Goal: Transaction & Acquisition: Purchase product/service

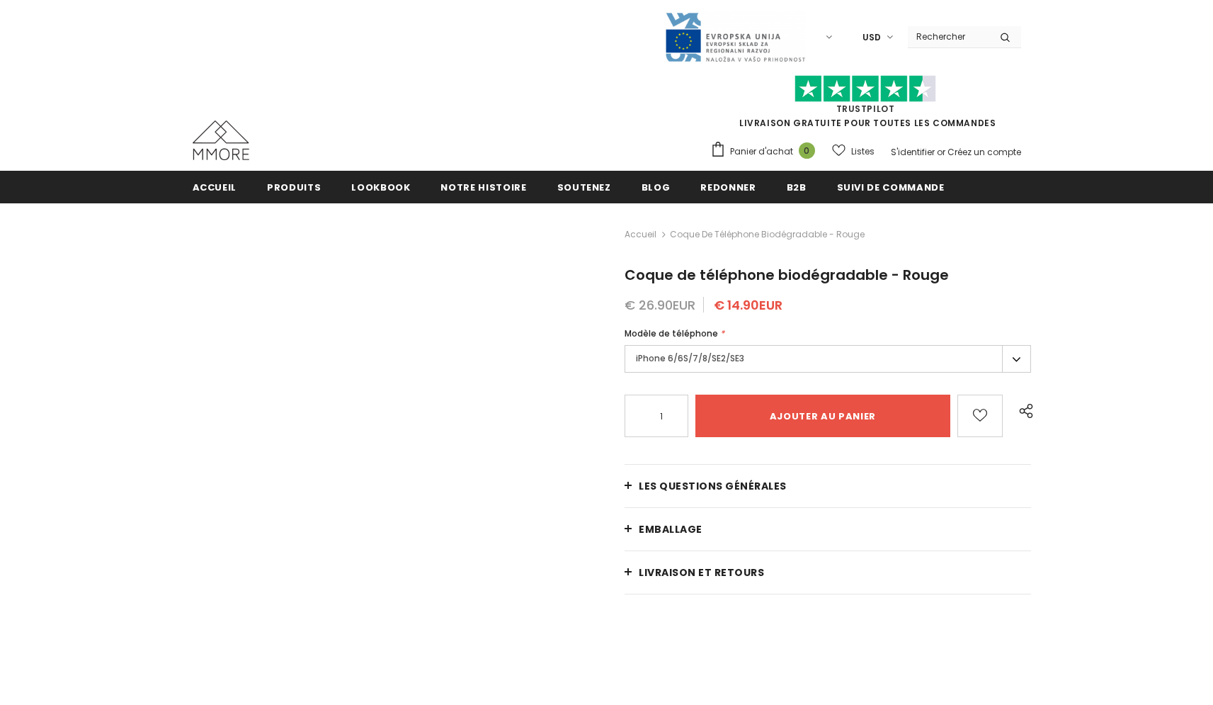
type input "Add to cart"
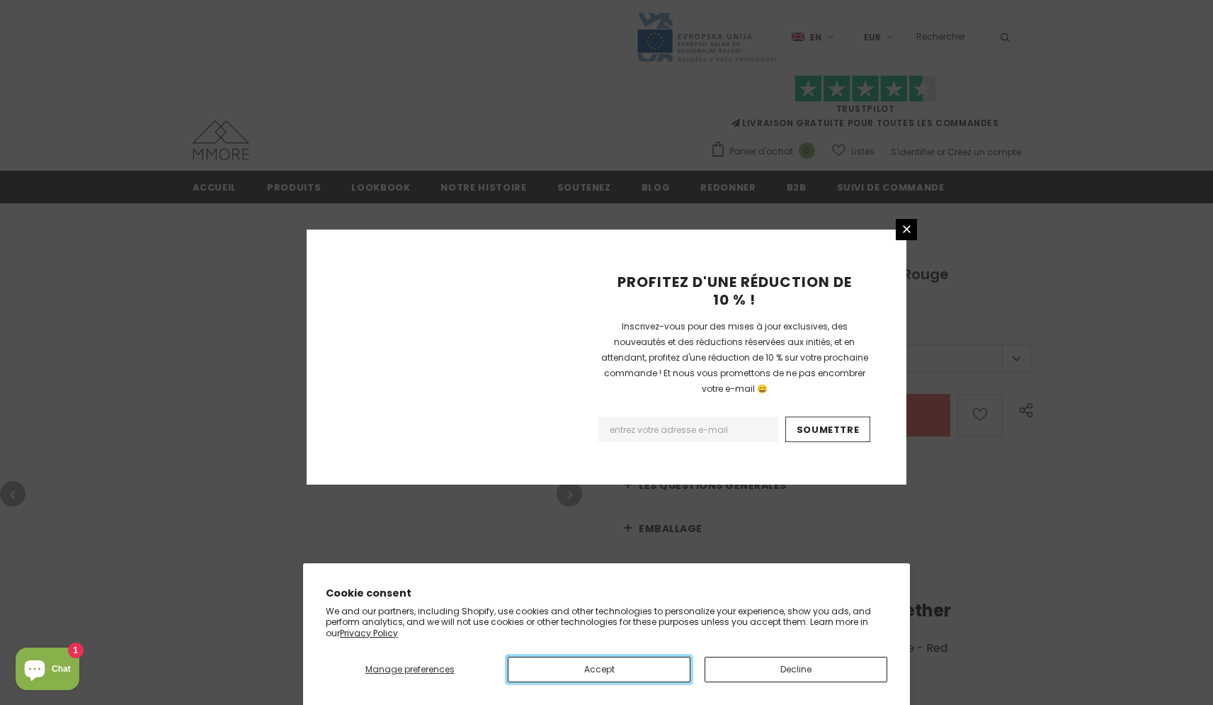
click at [599, 669] on button "Accept" at bounding box center [599, 669] width 183 height 25
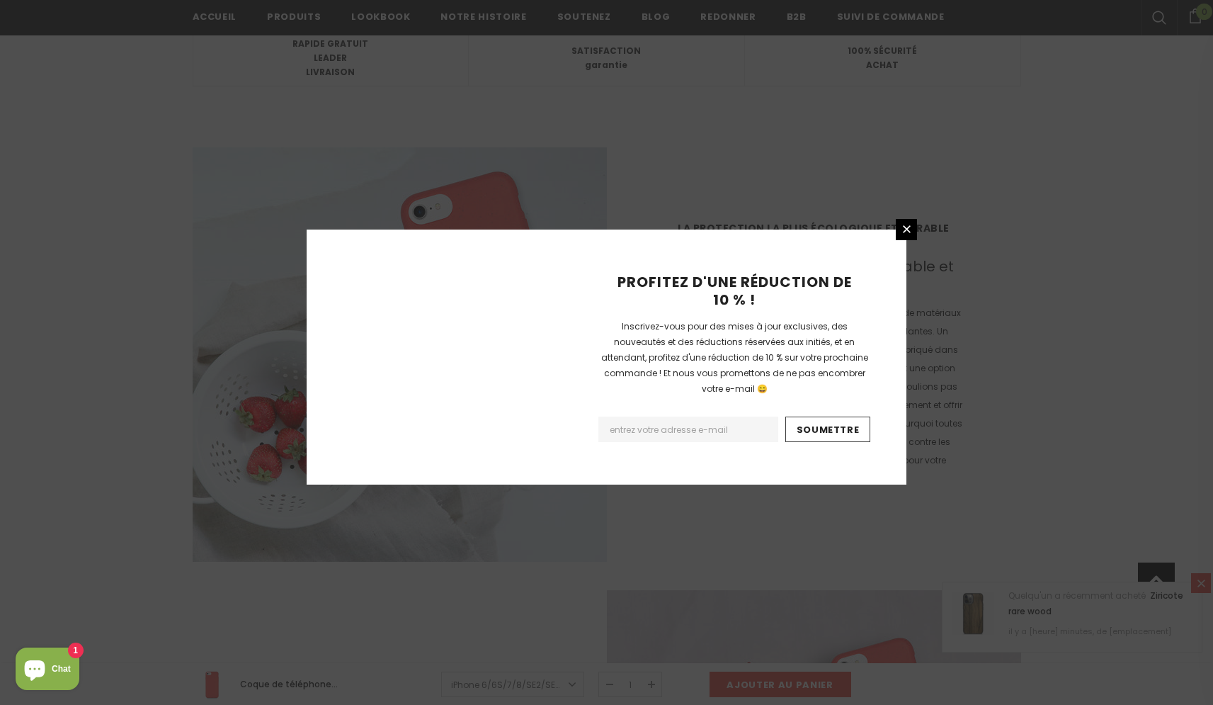
scroll to position [2114, 0]
